Goal: Information Seeking & Learning: Learn about a topic

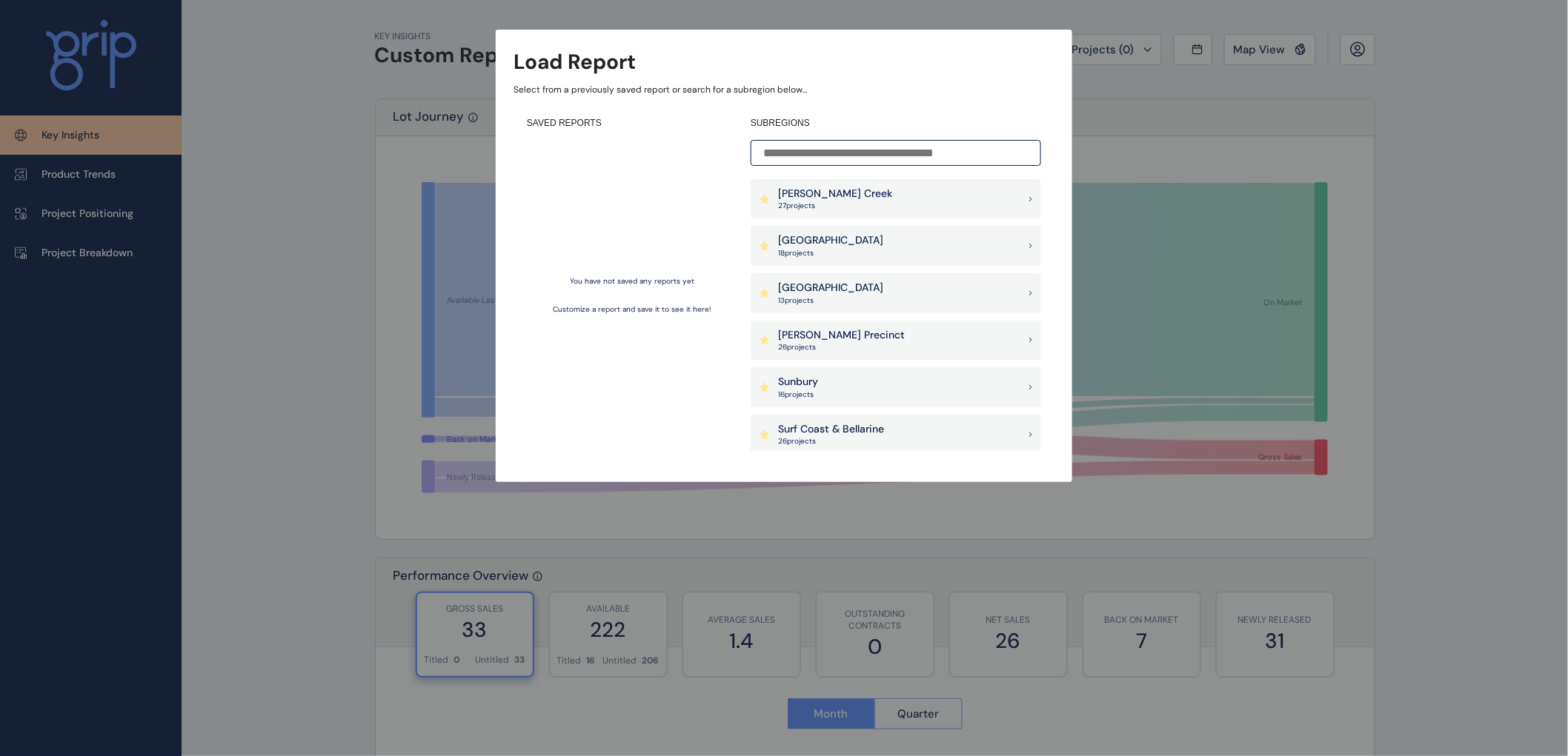
drag, startPoint x: 1261, startPoint y: 470, endPoint x: 1279, endPoint y: 470, distance: 18.0
click at [1262, 470] on div at bounding box center [784, 378] width 1568 height 756
click at [1430, 484] on div at bounding box center [784, 378] width 1568 height 756
click at [803, 194] on p "[PERSON_NAME] Creek" at bounding box center [835, 194] width 114 height 15
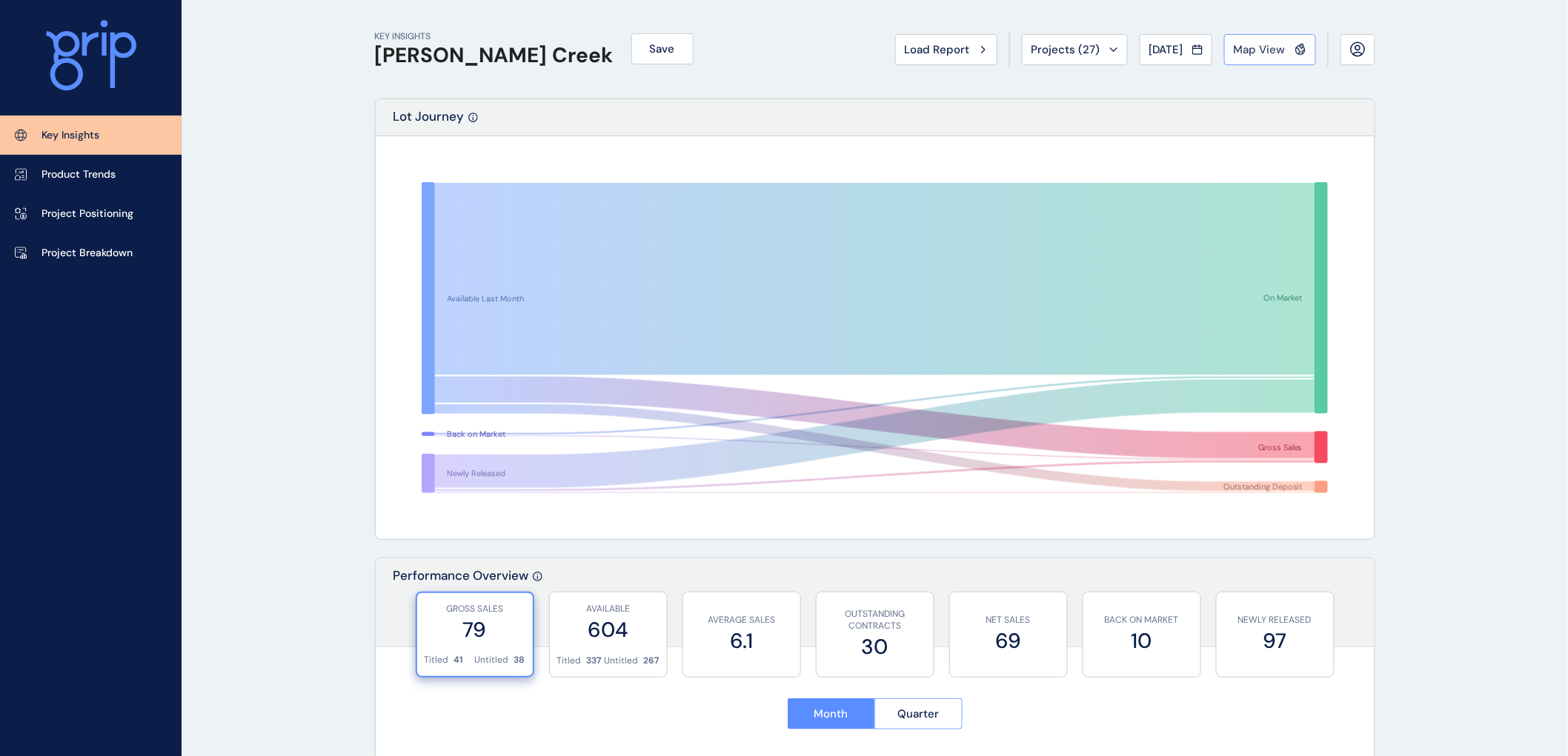
click at [1257, 45] on span "Map View" at bounding box center [1259, 49] width 51 height 15
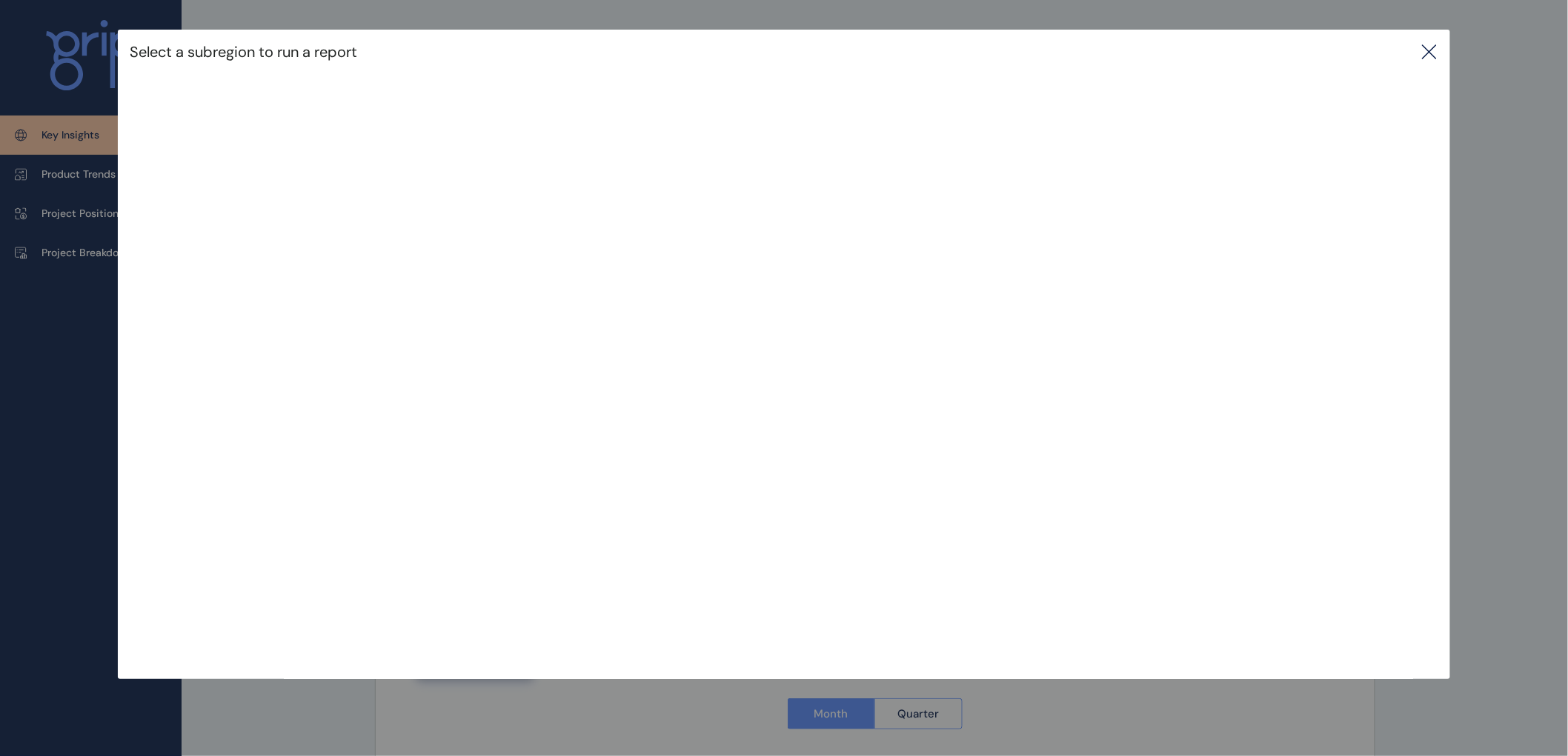
click at [1431, 48] on icon at bounding box center [1429, 51] width 13 height 13
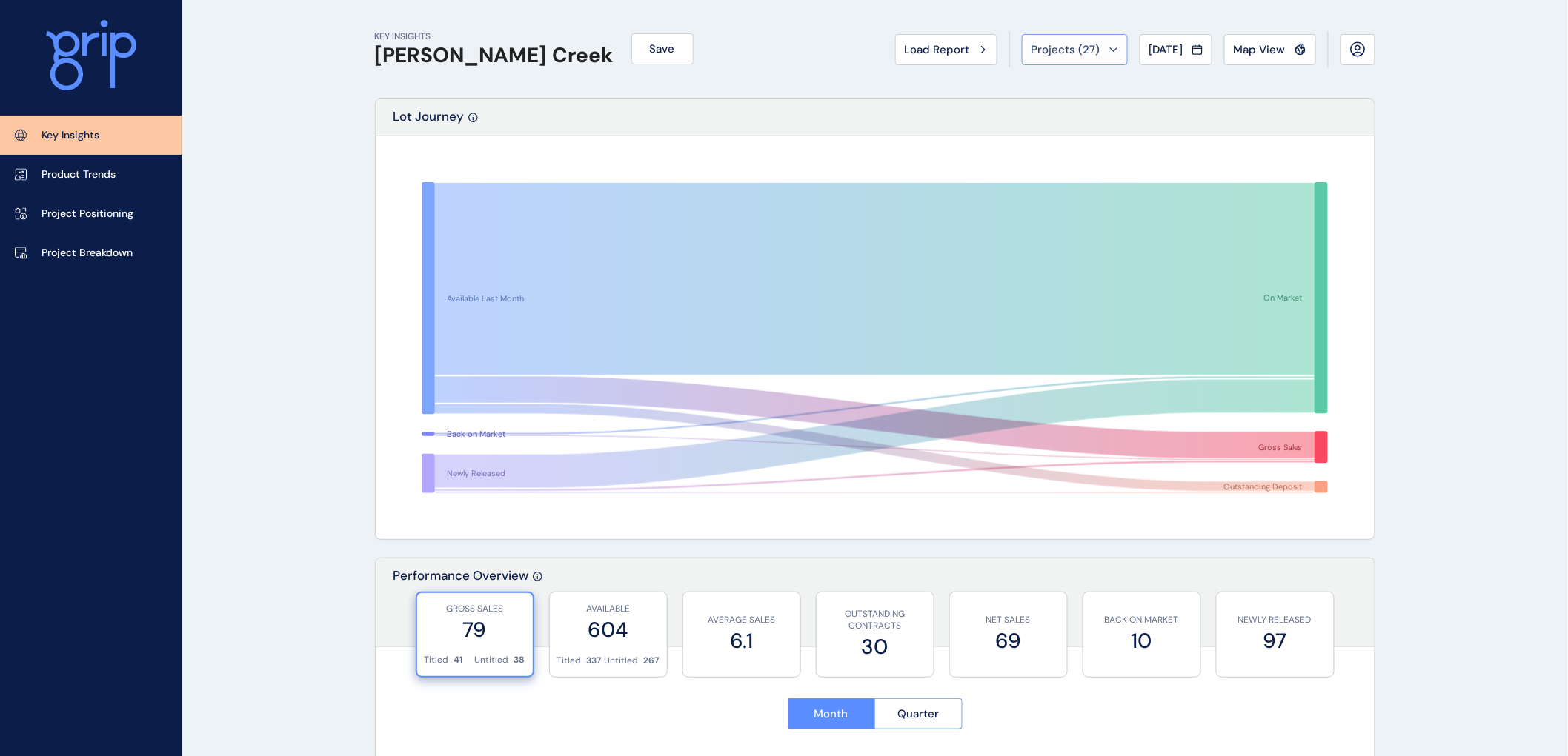
click at [1108, 49] on button "Projects ( 27 )" at bounding box center [1075, 49] width 106 height 31
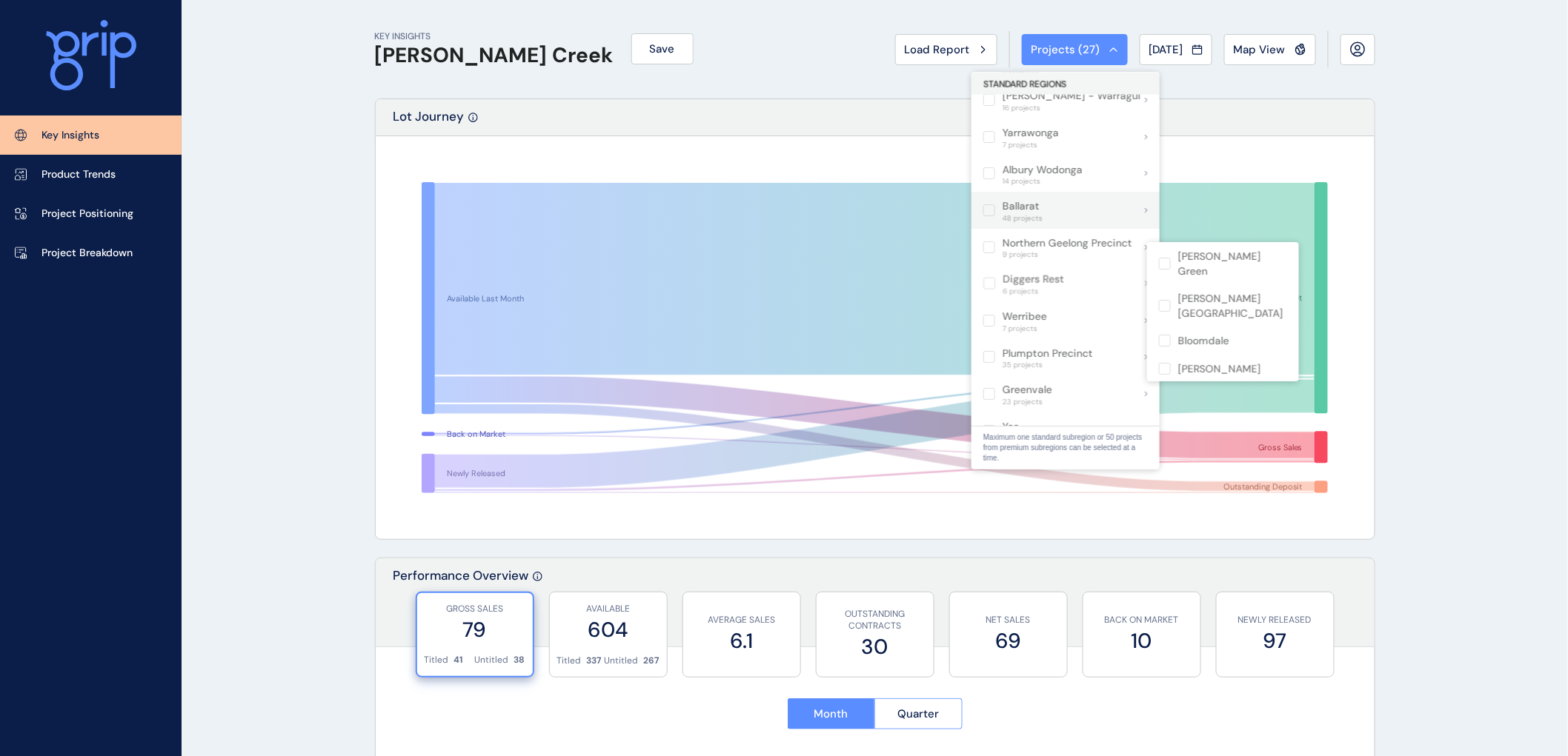
scroll to position [967, 0]
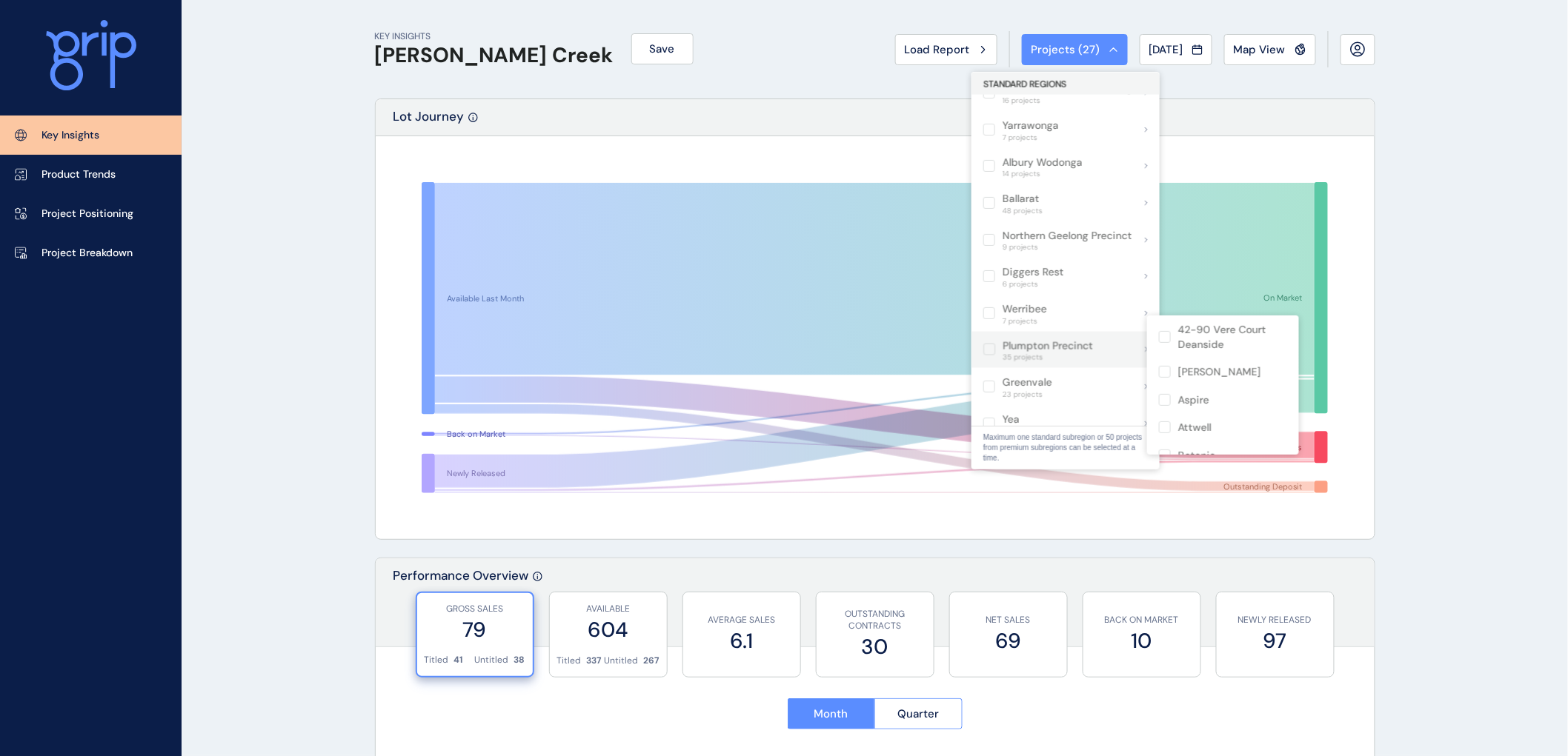
click at [993, 343] on label at bounding box center [988, 349] width 12 height 12
click at [988, 343] on label at bounding box center [988, 349] width 12 height 12
click at [1164, 337] on label at bounding box center [1164, 337] width 12 height 12
click at [1164, 336] on label at bounding box center [1164, 337] width 12 height 12
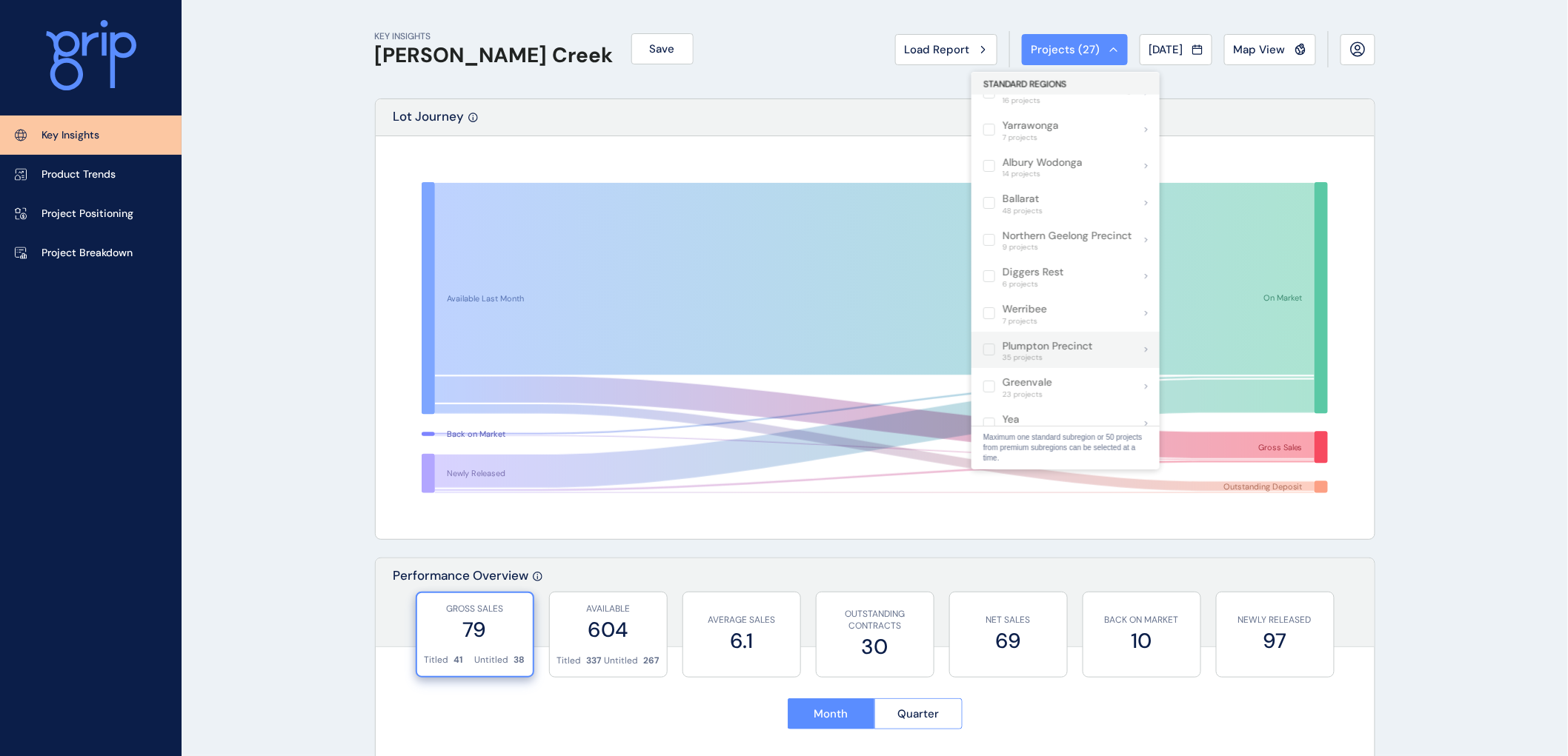
click at [1067, 353] on span "35 projects" at bounding box center [1048, 358] width 91 height 9
click at [1034, 339] on p "Plumpton Precinct" at bounding box center [1048, 346] width 91 height 15
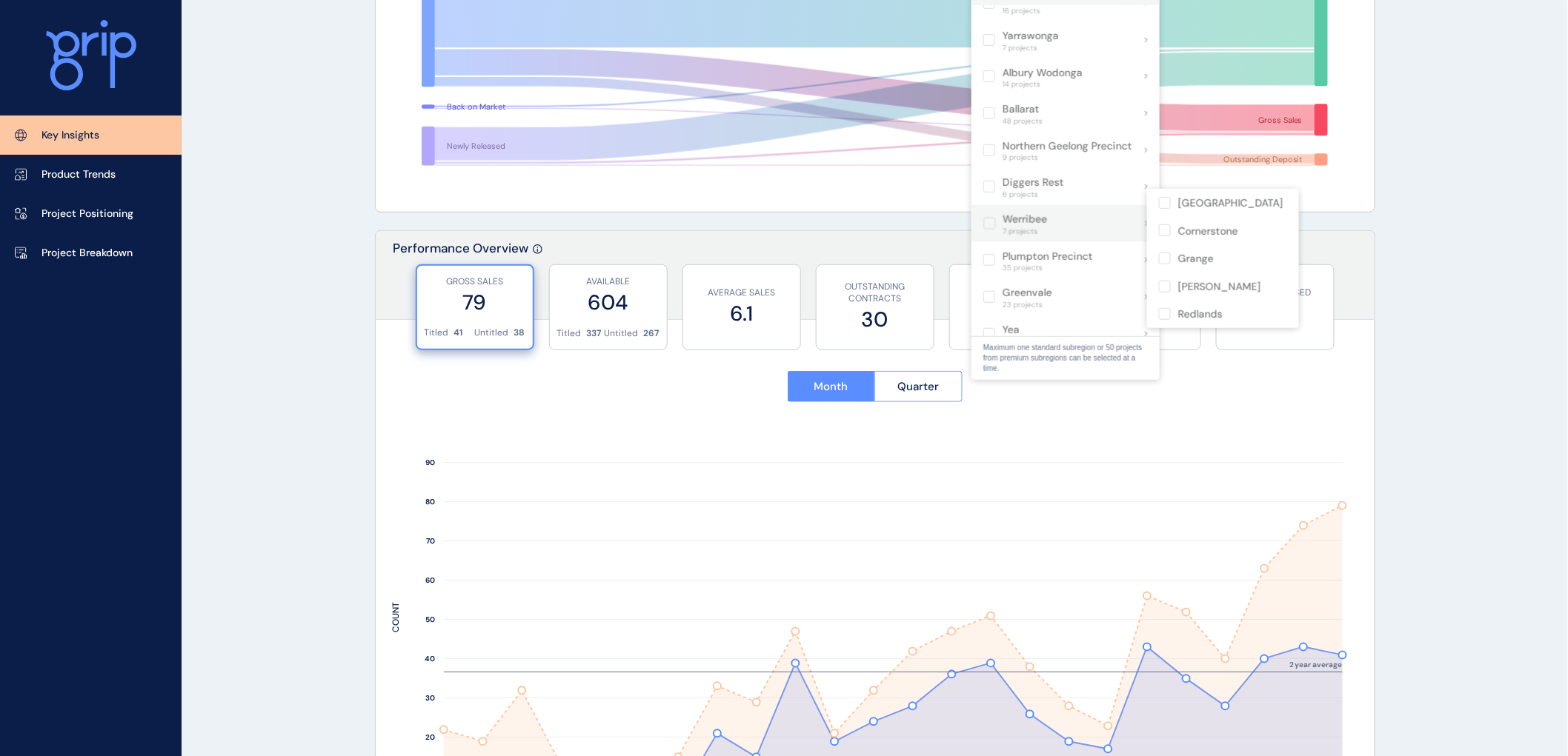
scroll to position [329, 0]
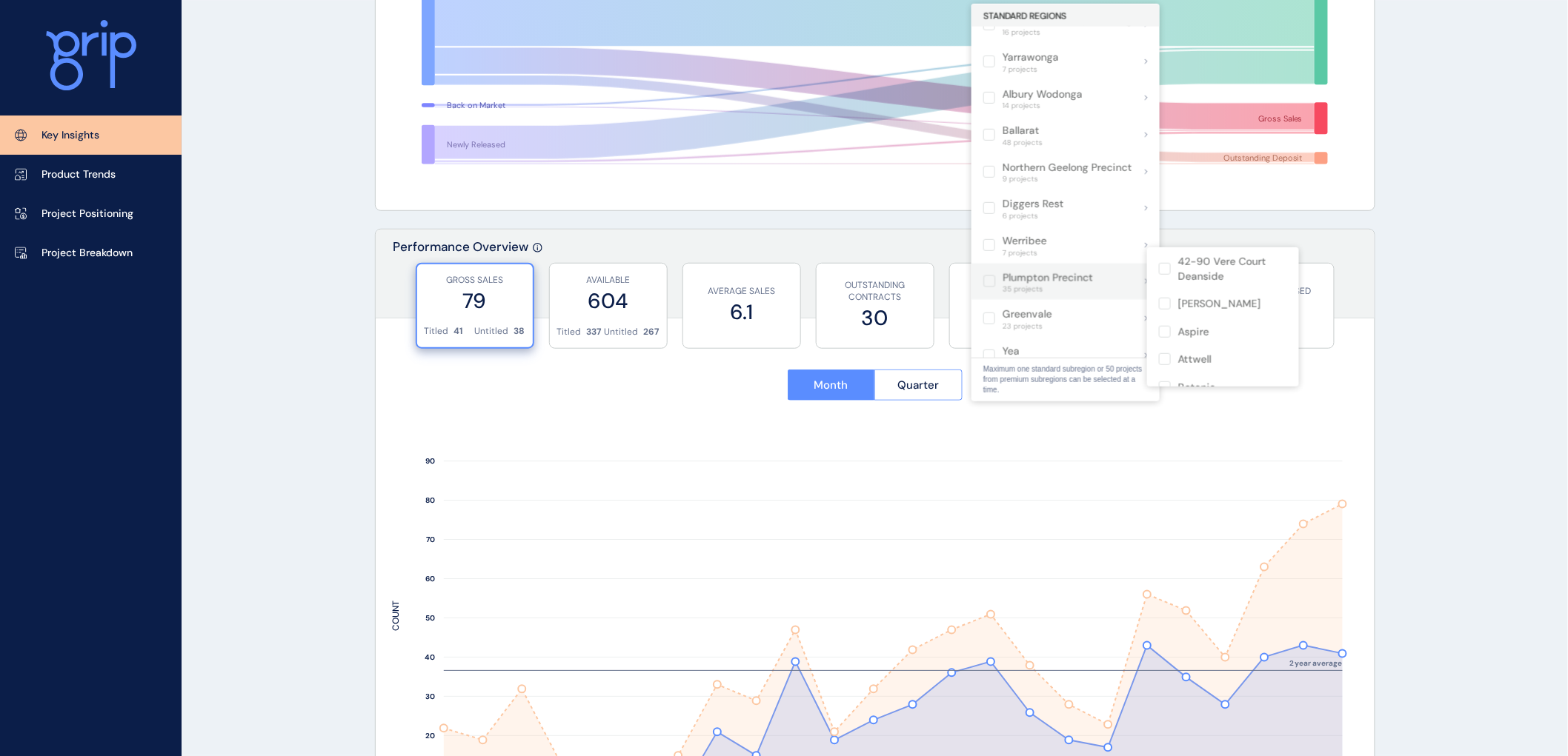
click at [1035, 271] on p "Plumpton Precinct" at bounding box center [1048, 278] width 91 height 15
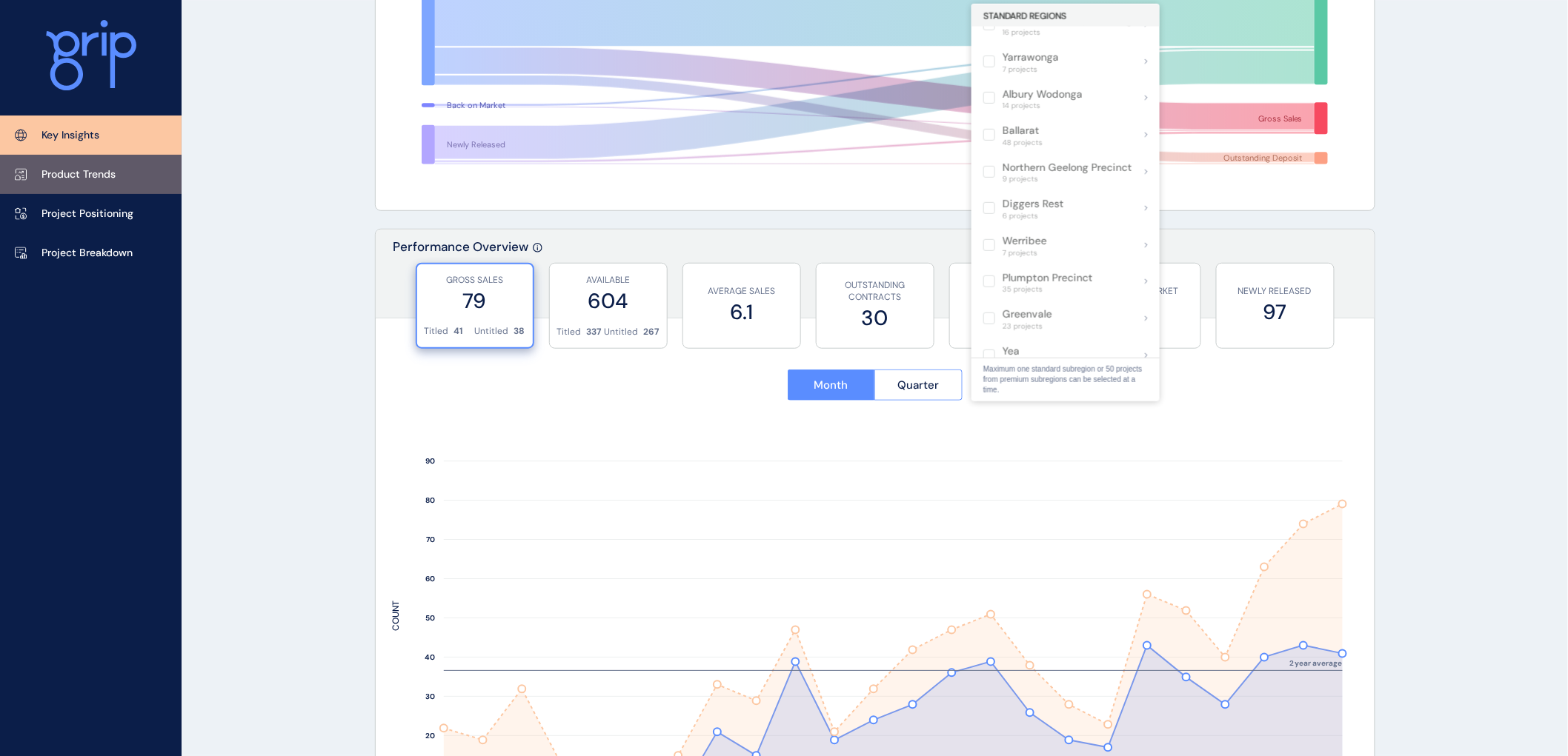
click at [54, 163] on link "Product Trends" at bounding box center [91, 174] width 181 height 39
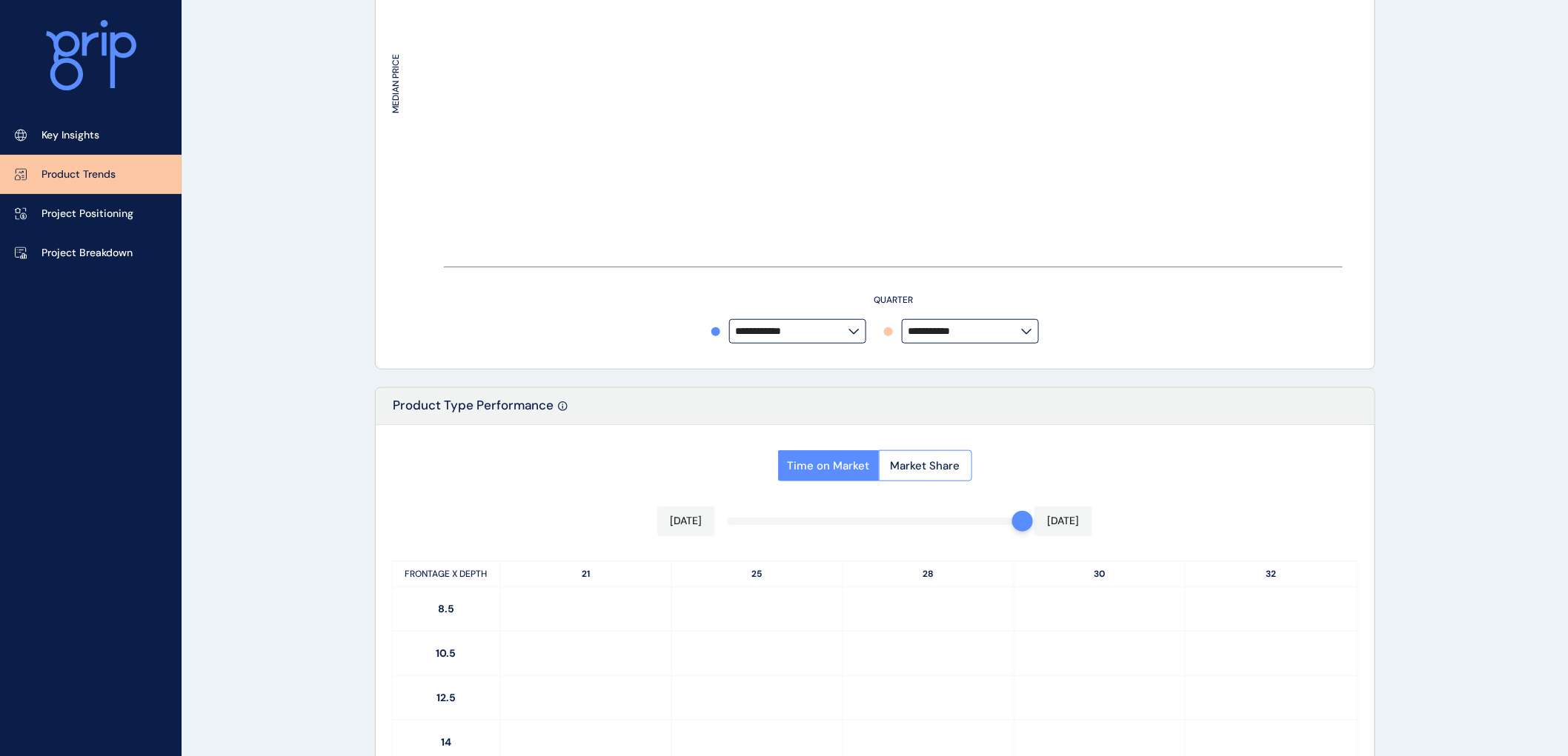
type input "**********"
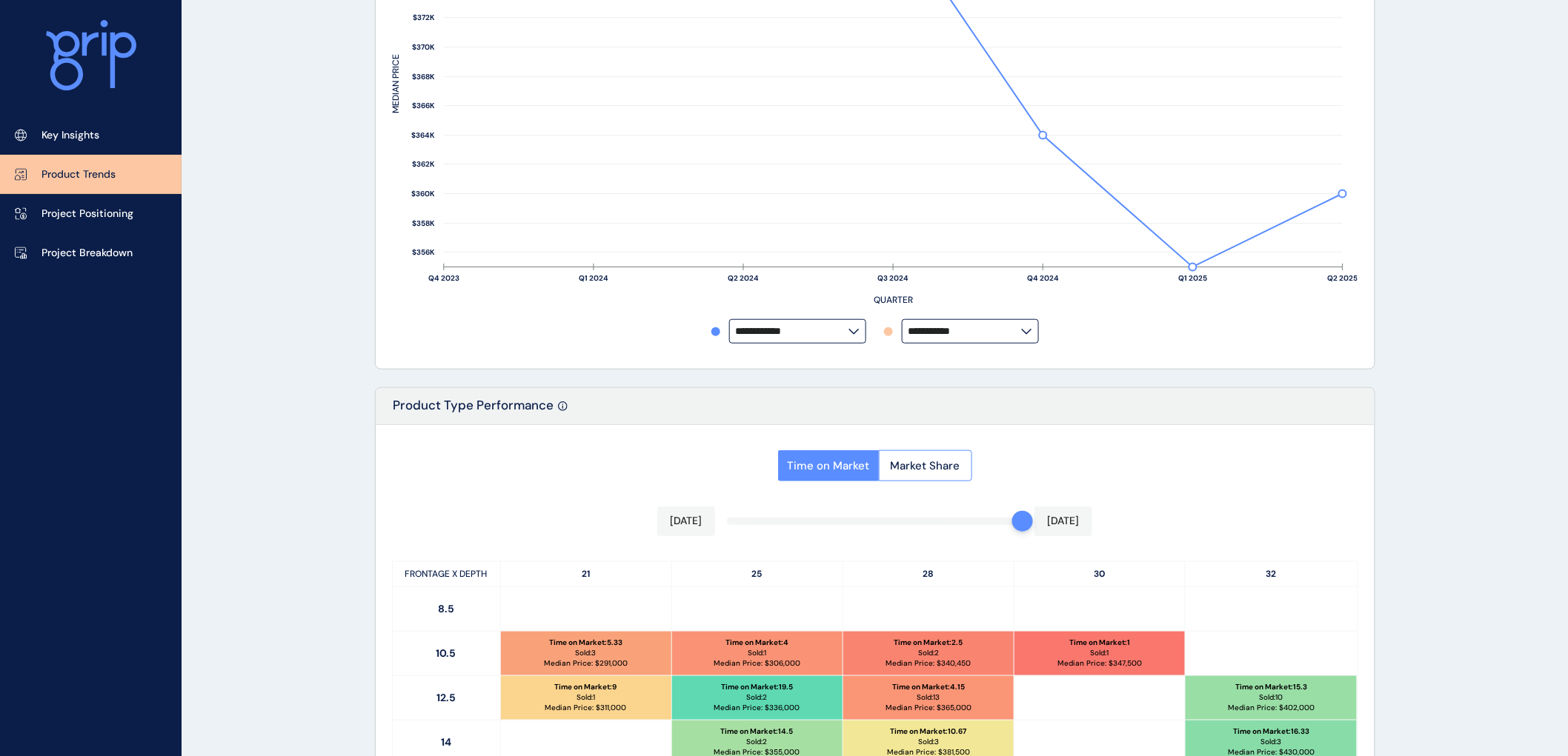
click at [1485, 307] on div "PRODUCT TRENDS [PERSON_NAME] Creek Save Load Report Projects ( 27 ) [DATE] 2025…" at bounding box center [784, 537] width 1568 height 1732
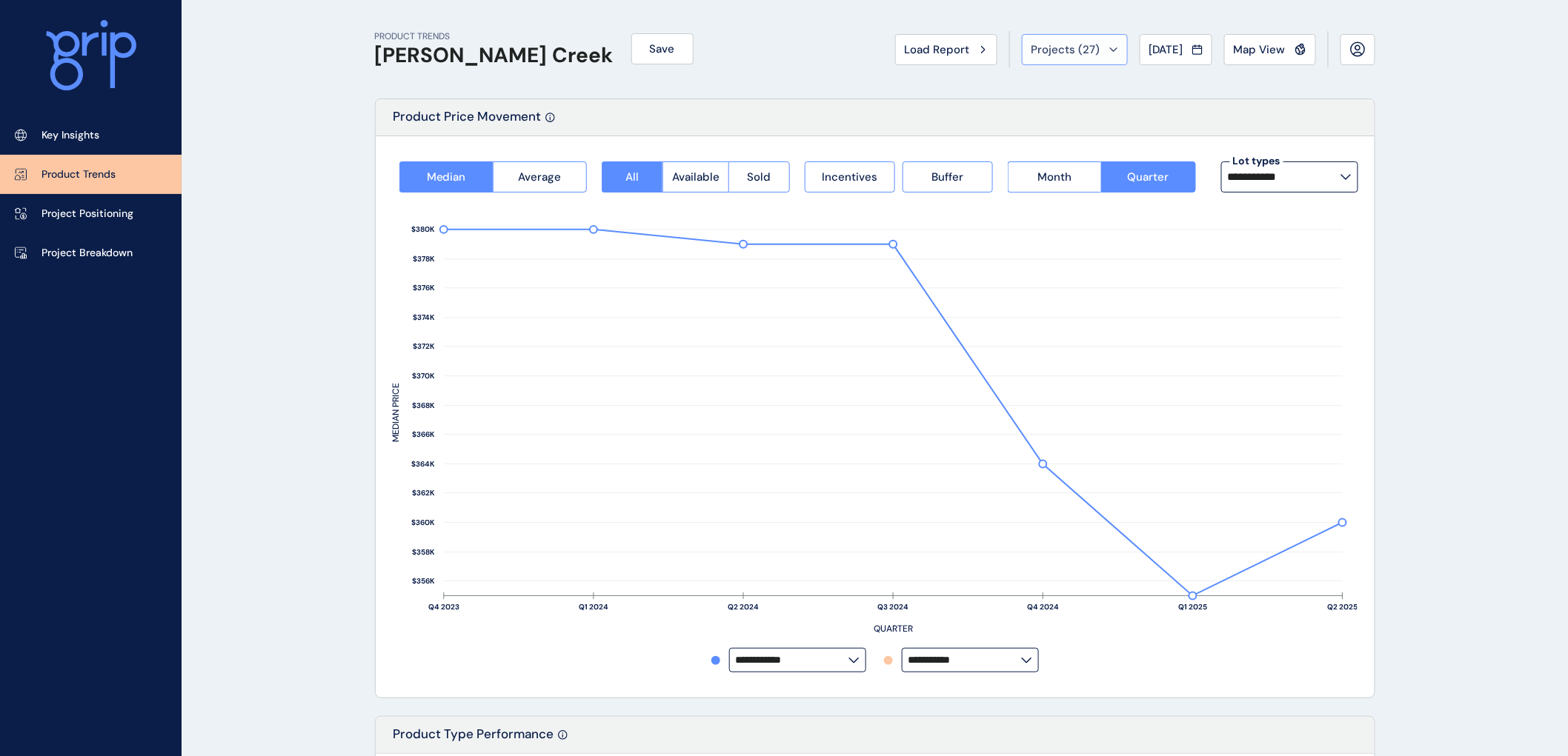
click at [1110, 48] on icon at bounding box center [1113, 49] width 7 height 3
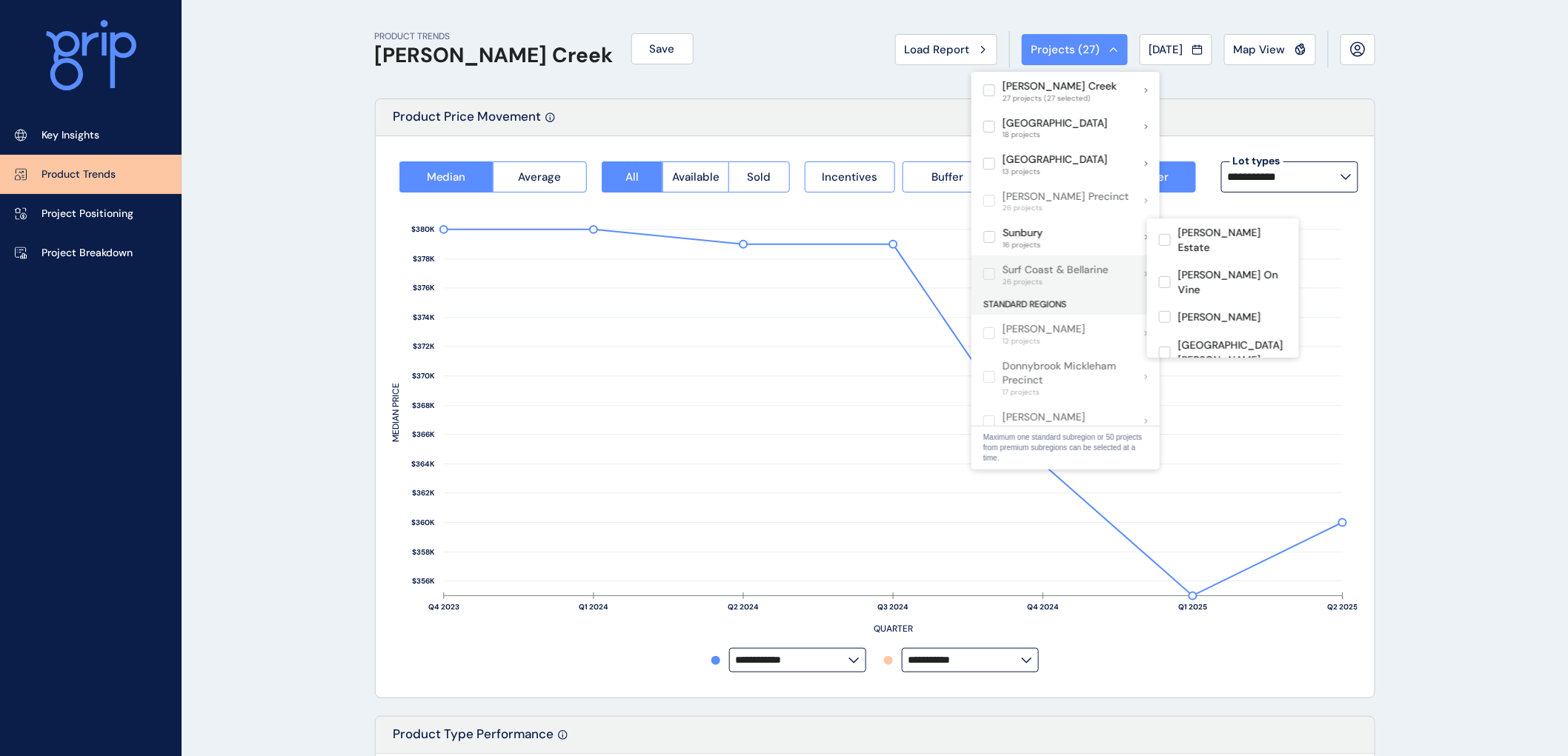
click at [993, 270] on label at bounding box center [988, 274] width 12 height 12
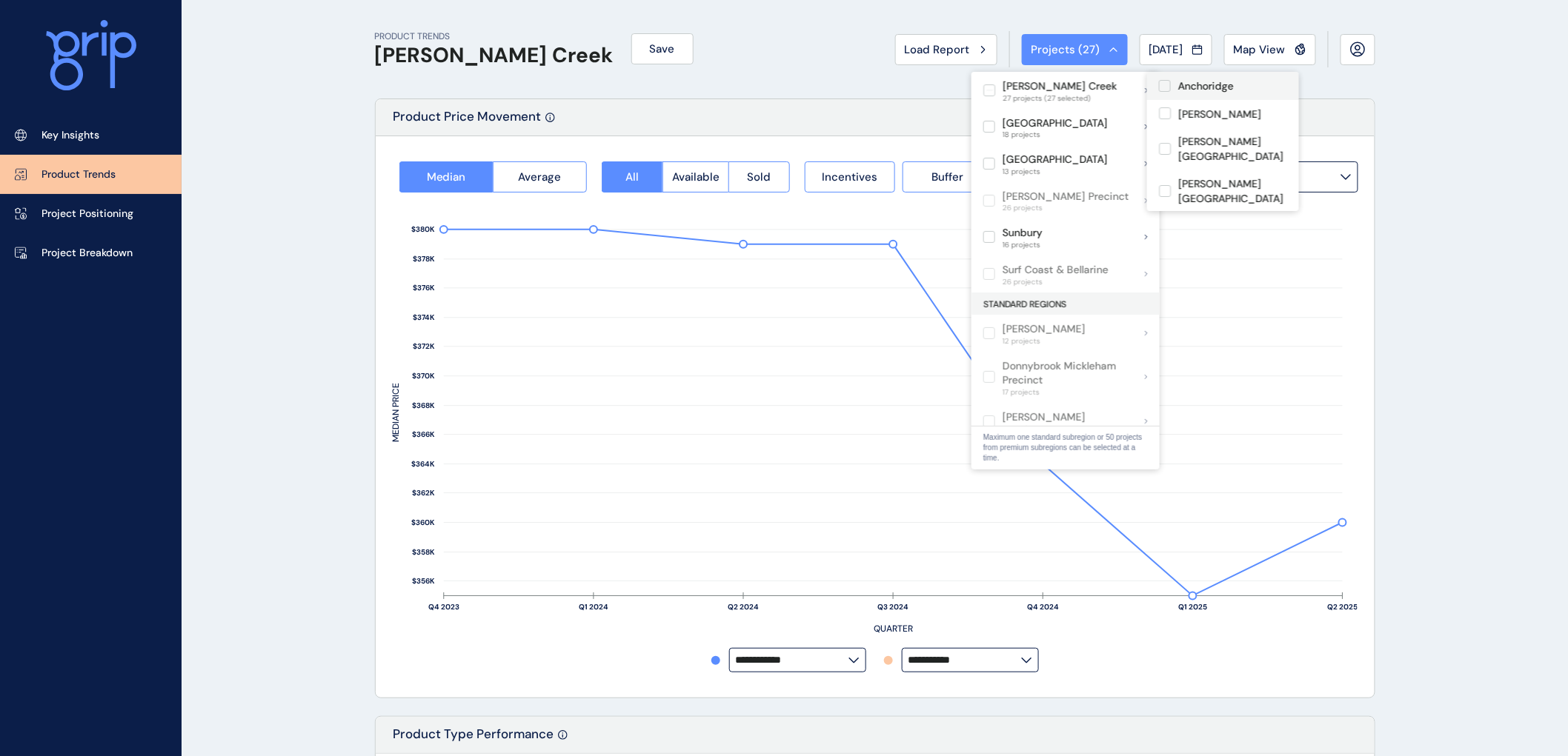
click at [1166, 85] on label at bounding box center [1164, 85] width 12 height 12
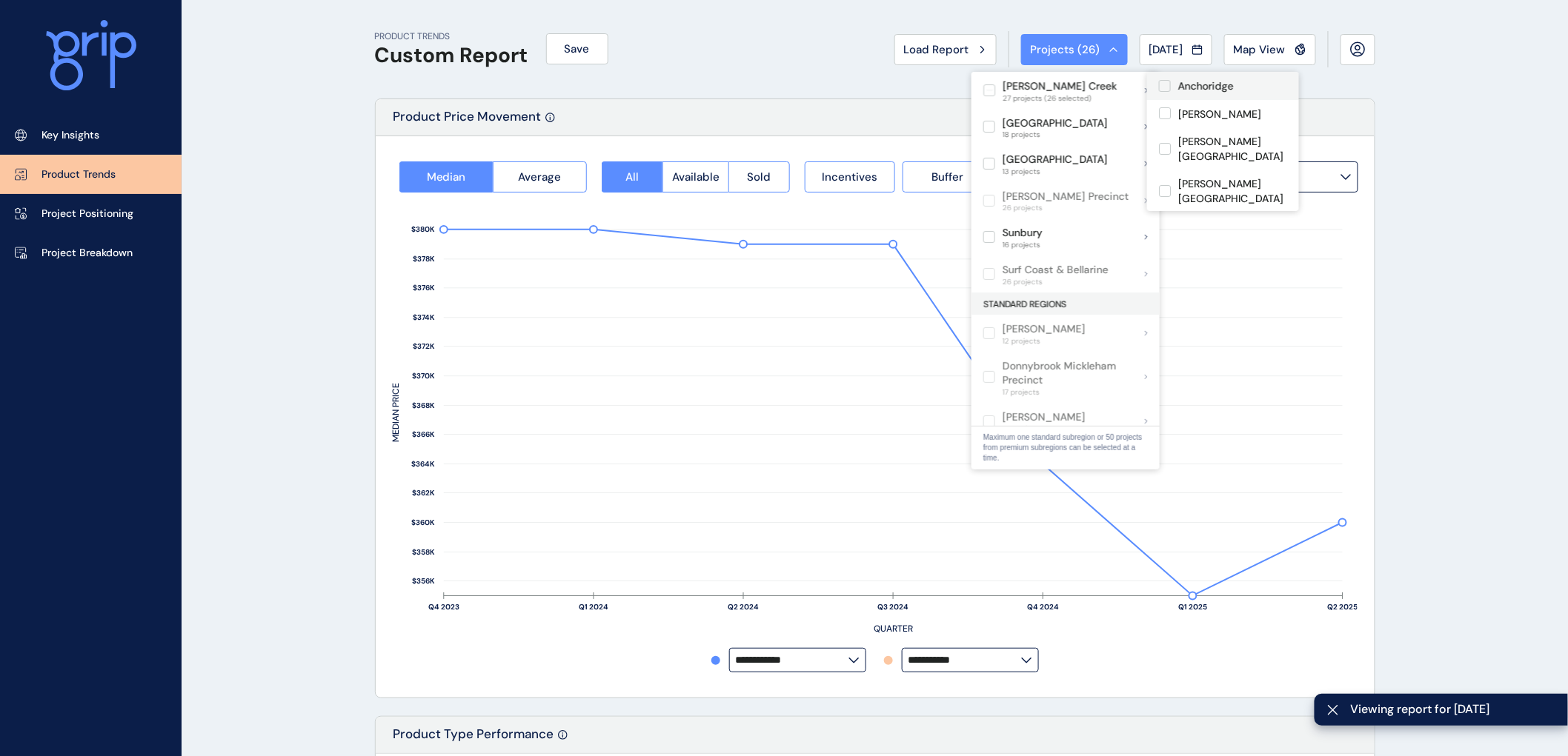
click at [1163, 85] on label at bounding box center [1164, 85] width 12 height 12
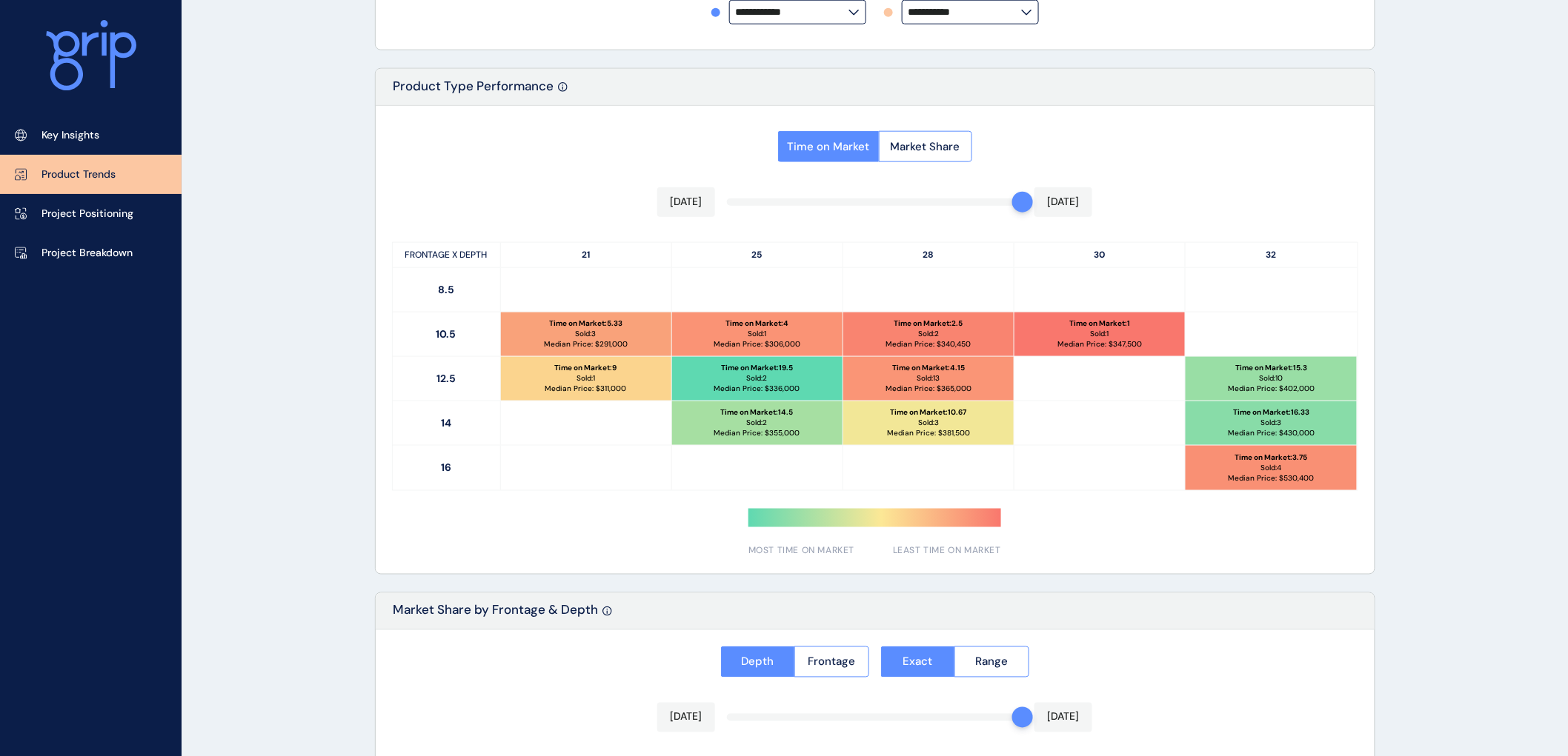
scroll to position [977, 0]
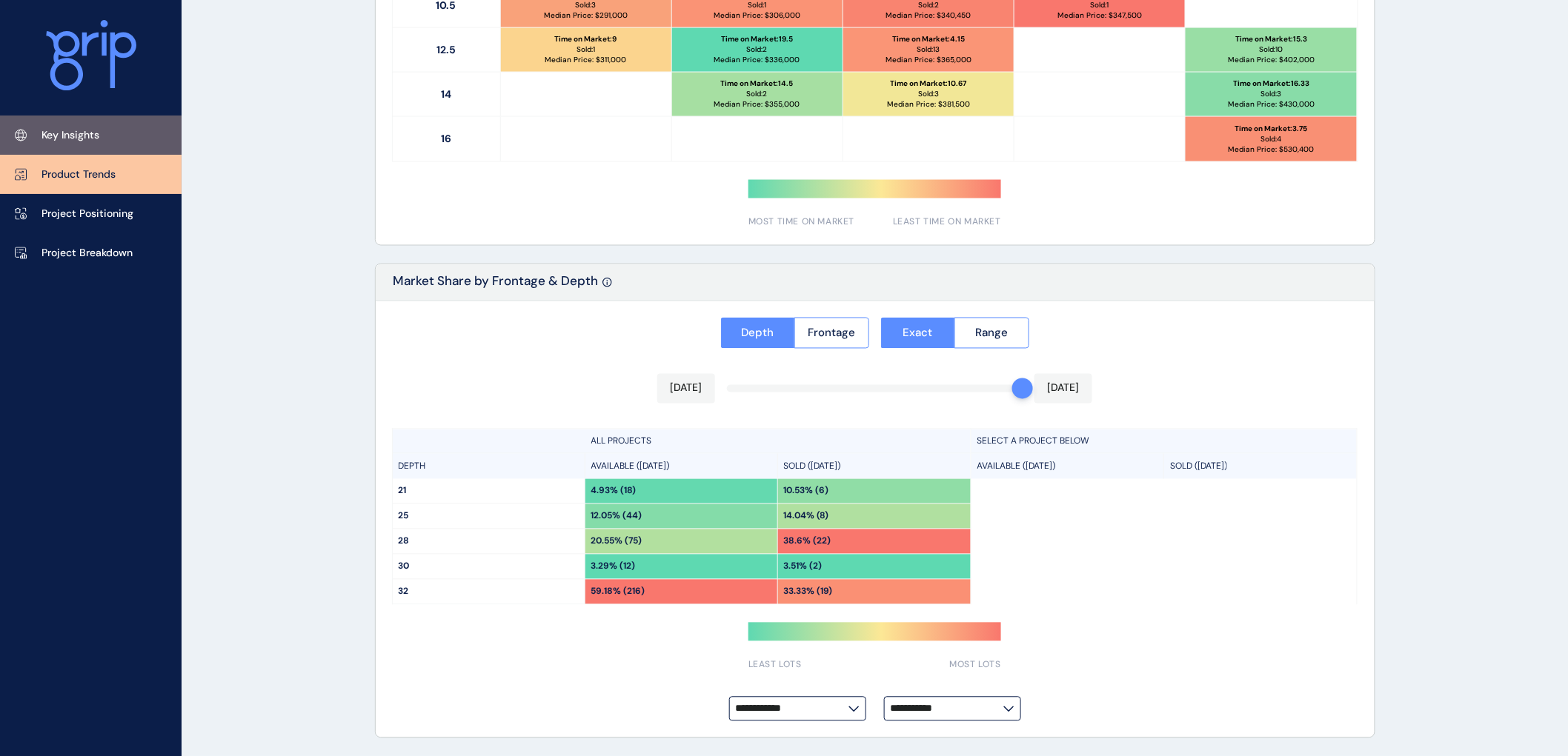
click at [83, 141] on p "Key Insights" at bounding box center [70, 135] width 58 height 15
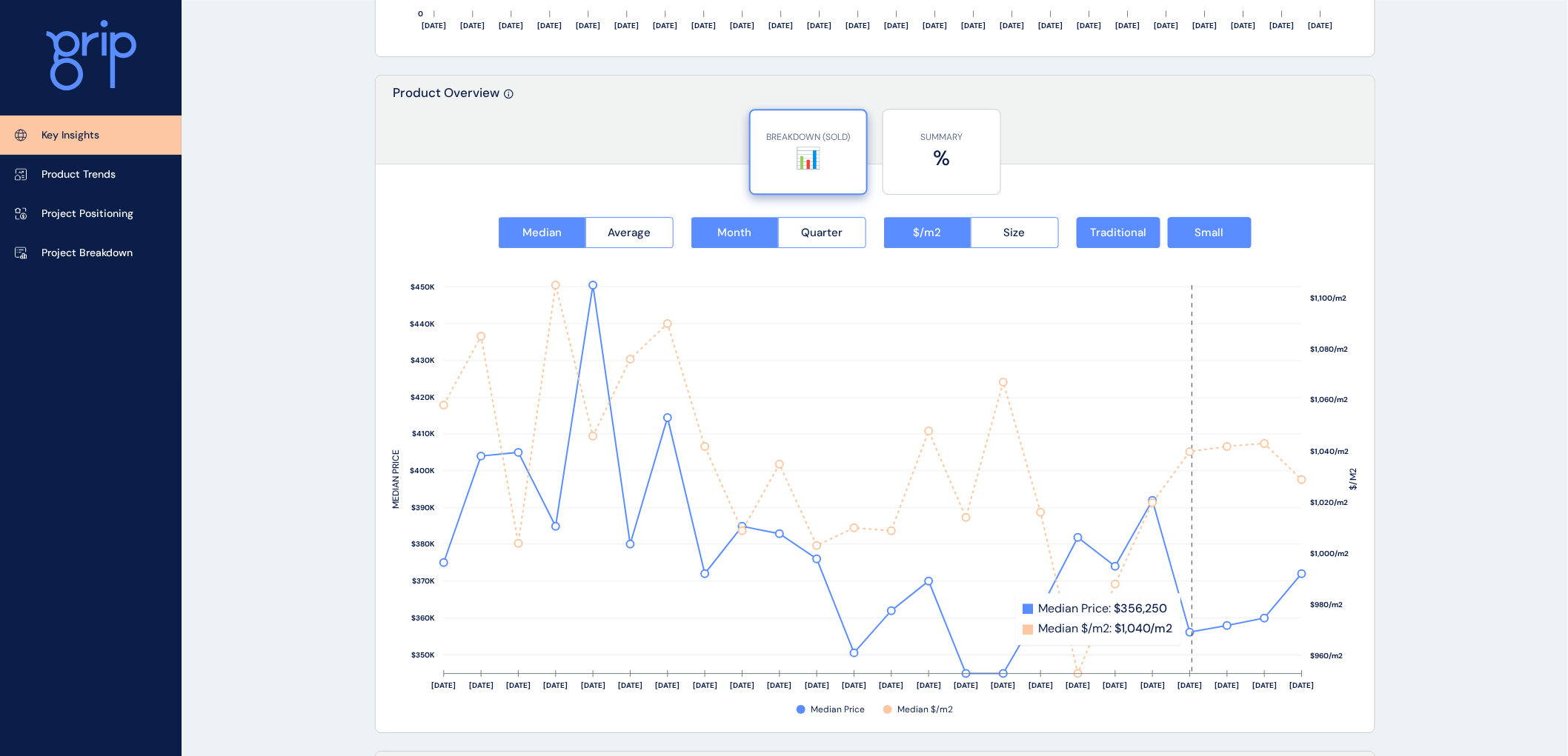
scroll to position [1786, 0]
click at [1201, 231] on span "Small" at bounding box center [1210, 234] width 29 height 15
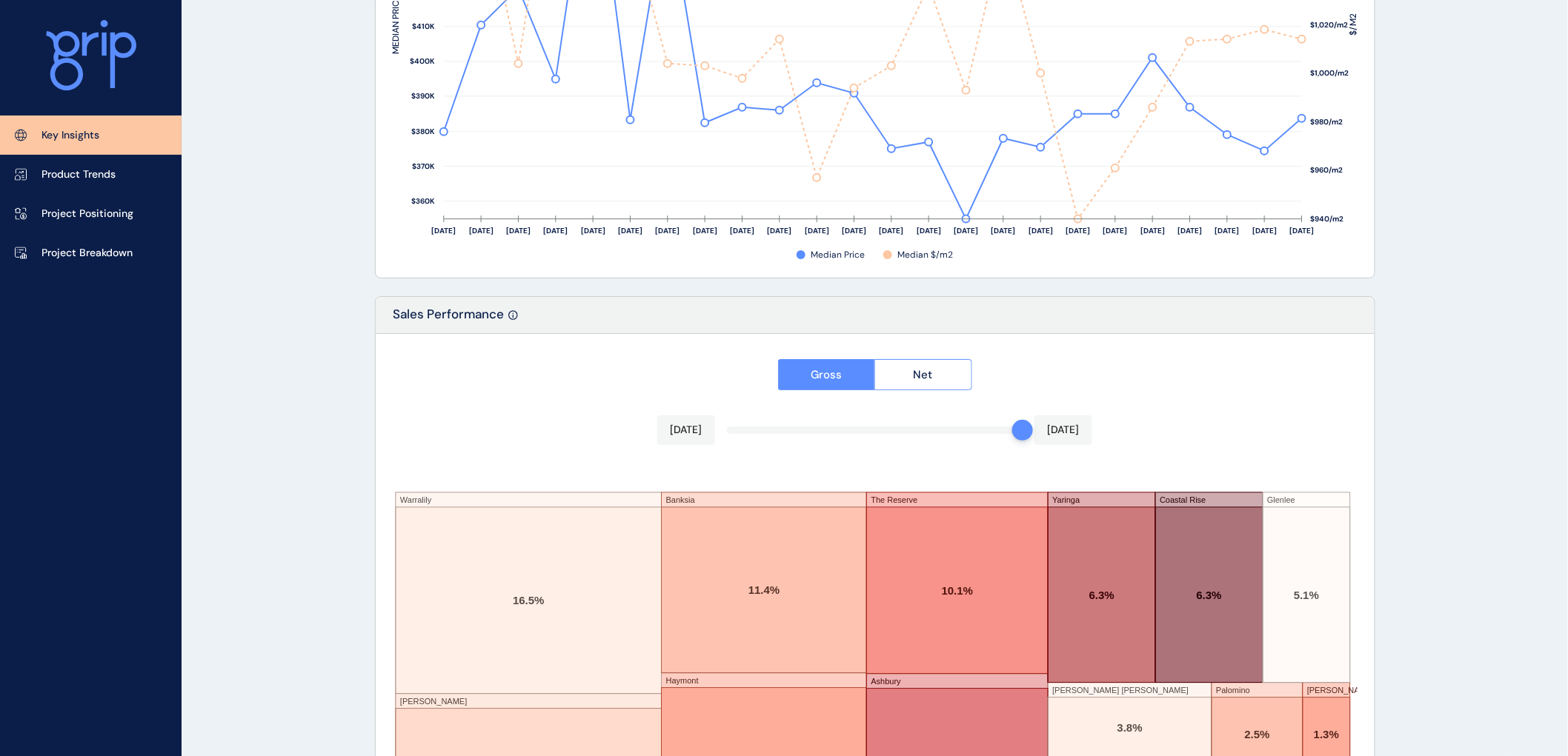
scroll to position [2362, 0]
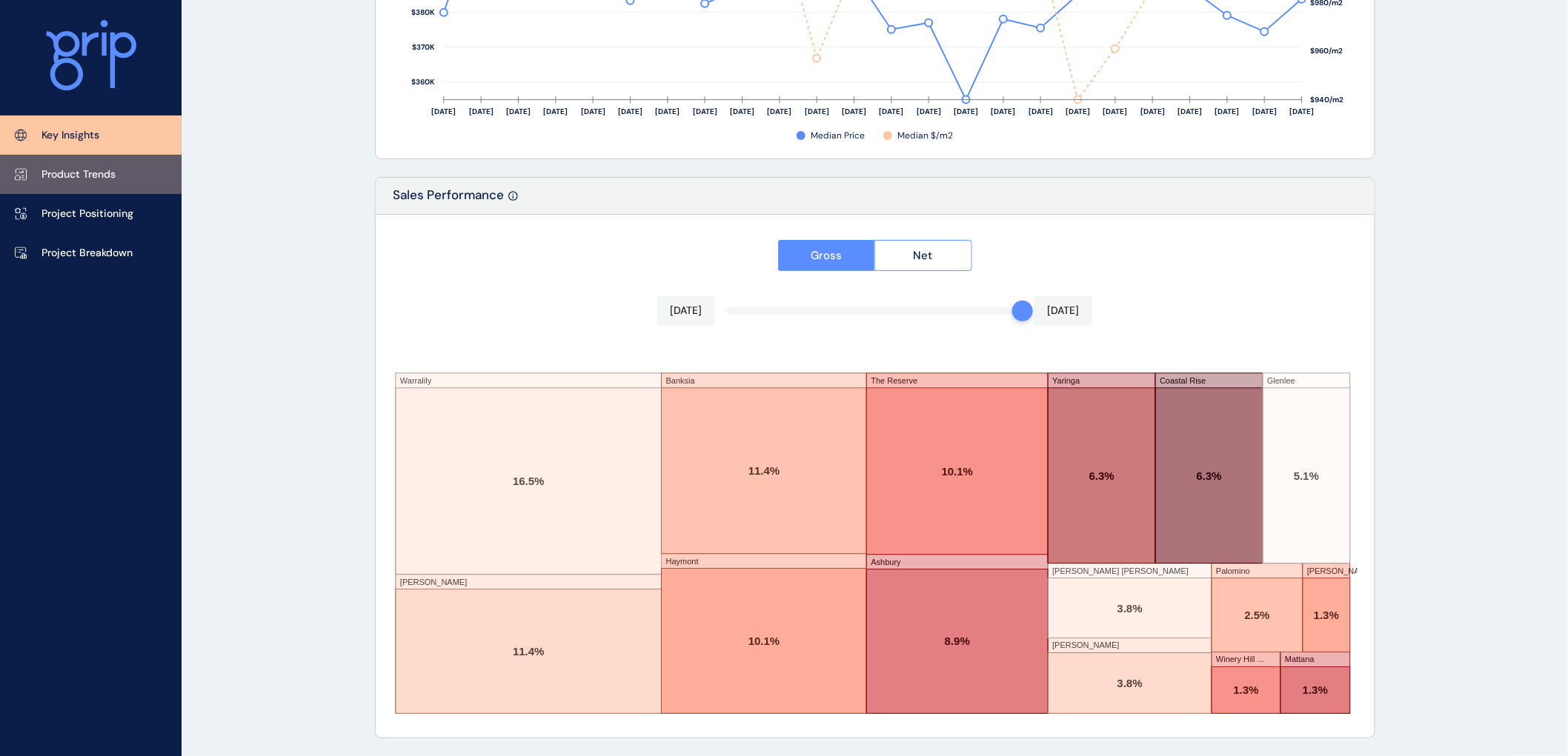
click at [55, 172] on p "Product Trends" at bounding box center [78, 174] width 74 height 15
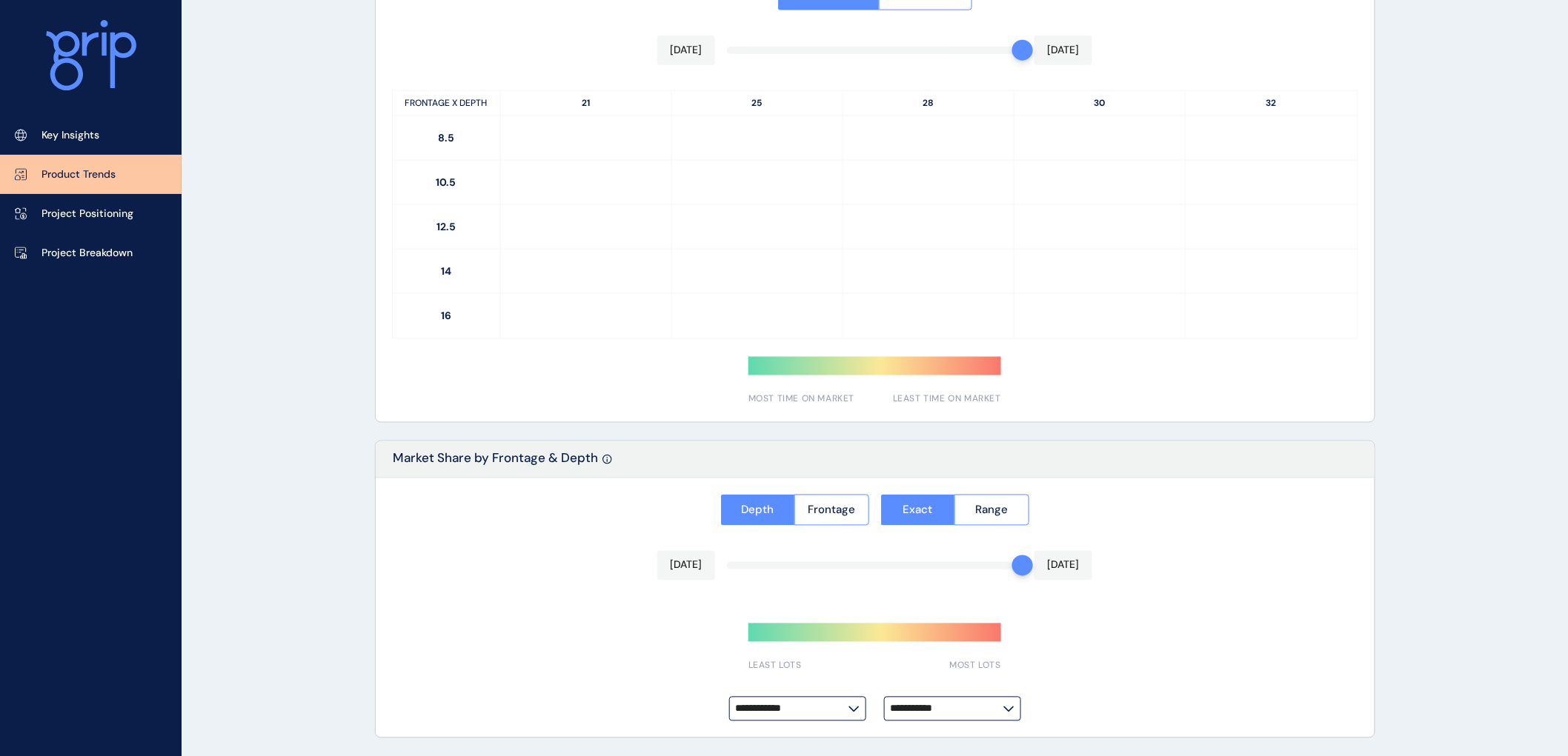
type input "**********"
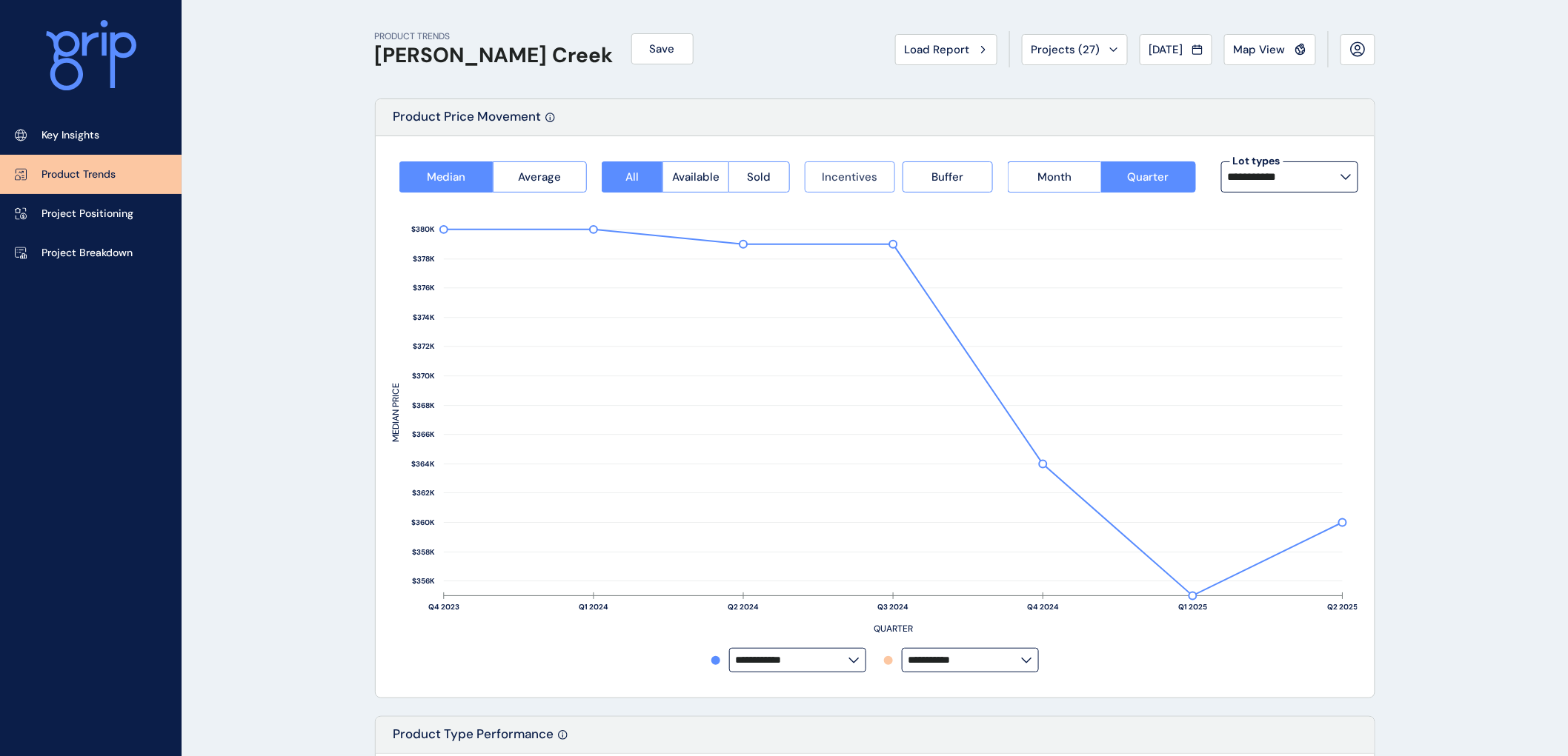
click at [845, 172] on span "Incentives" at bounding box center [849, 177] width 55 height 15
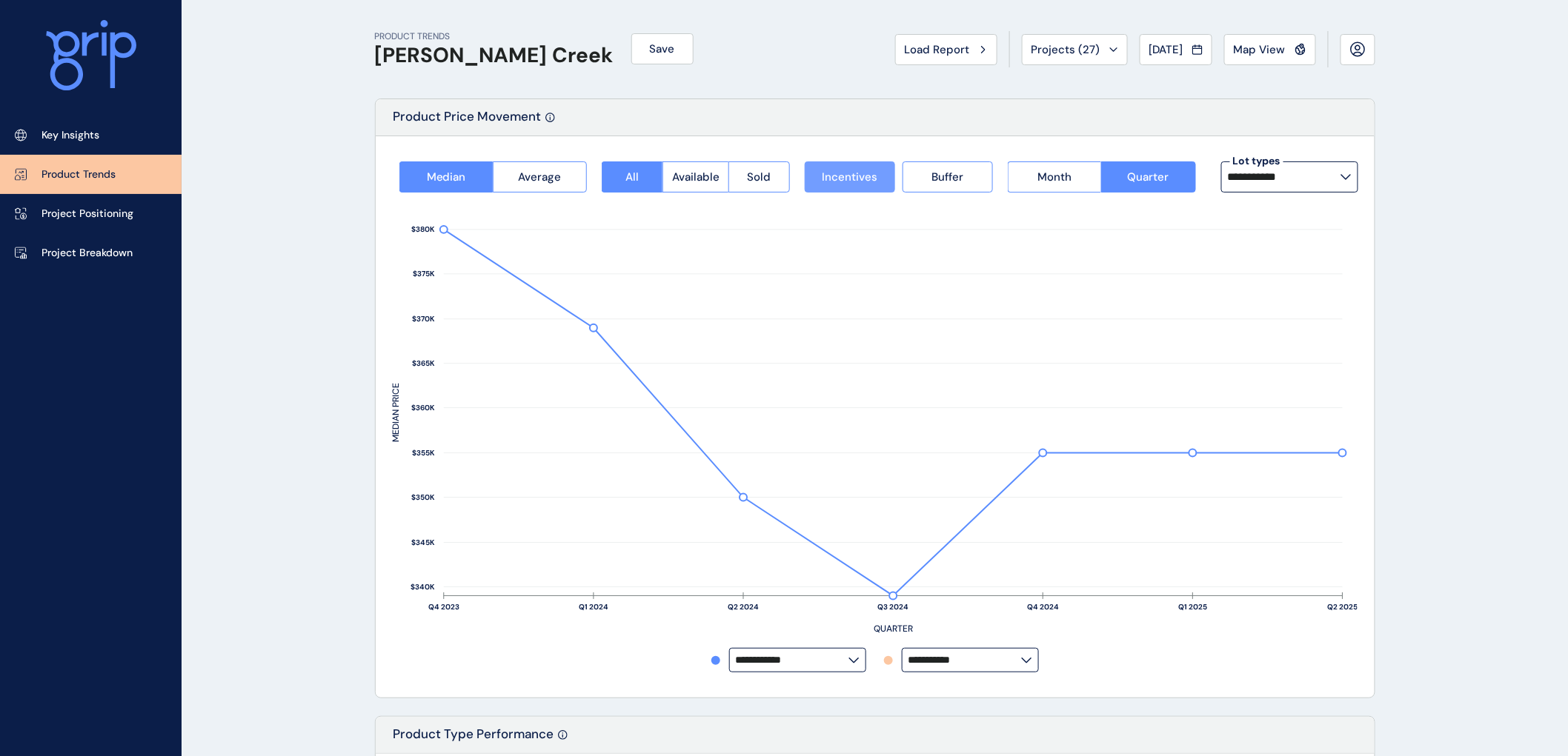
click at [841, 177] on span "Incentives" at bounding box center [849, 177] width 55 height 15
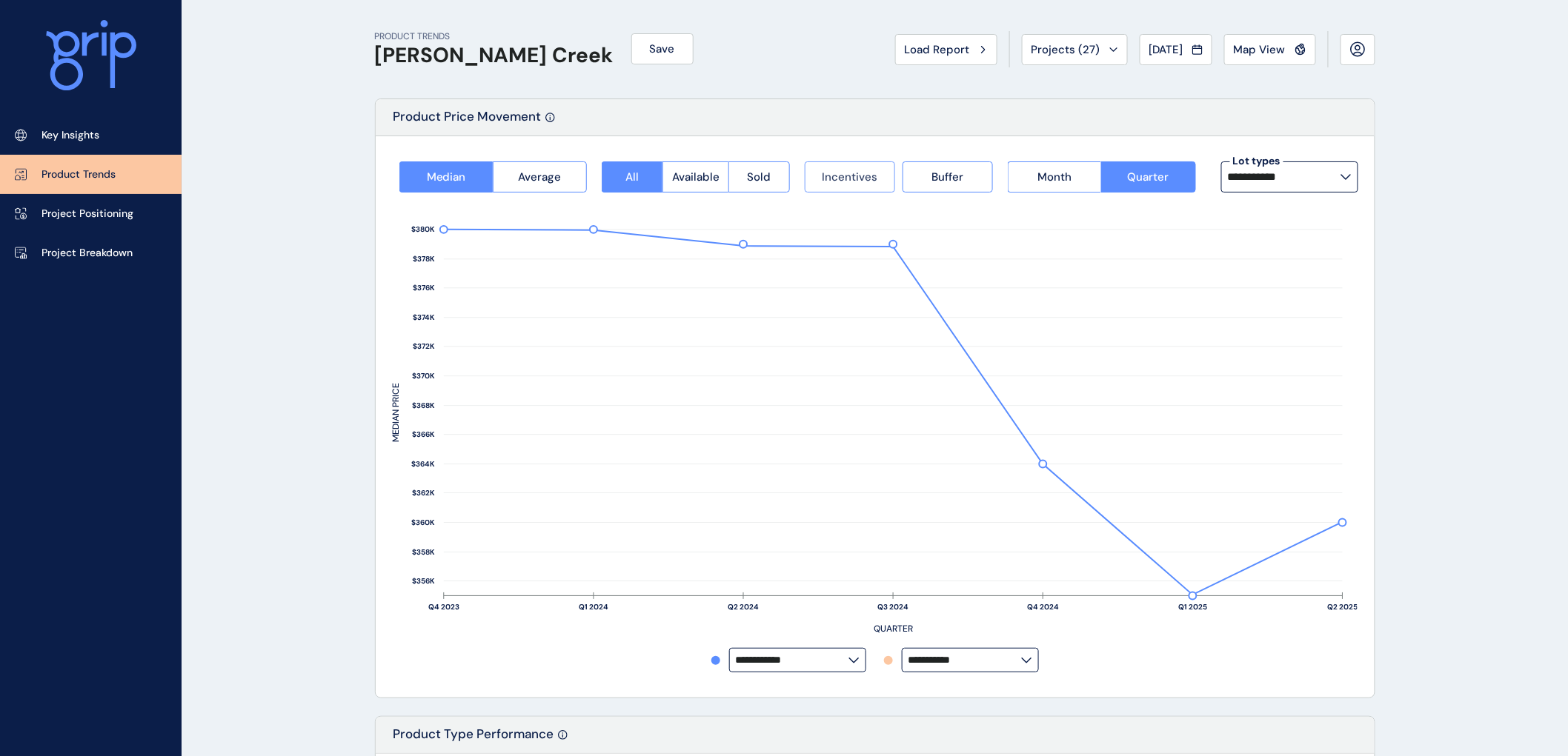
click at [839, 176] on span "Incentives" at bounding box center [849, 177] width 55 height 15
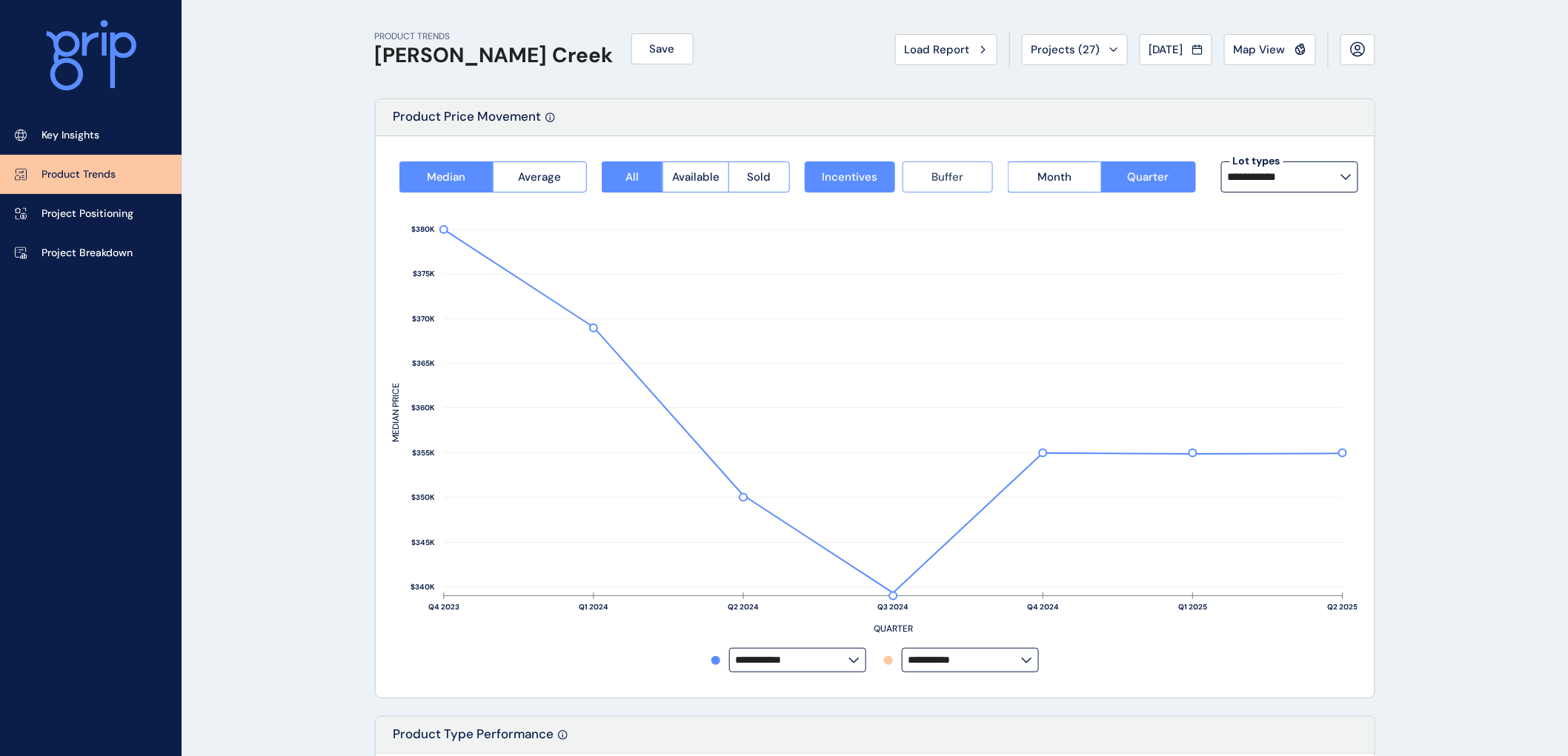
click at [919, 174] on button "Buffer" at bounding box center [948, 177] width 91 height 31
click at [749, 176] on span "Sold" at bounding box center [759, 177] width 24 height 15
